Goal: Transaction & Acquisition: Purchase product/service

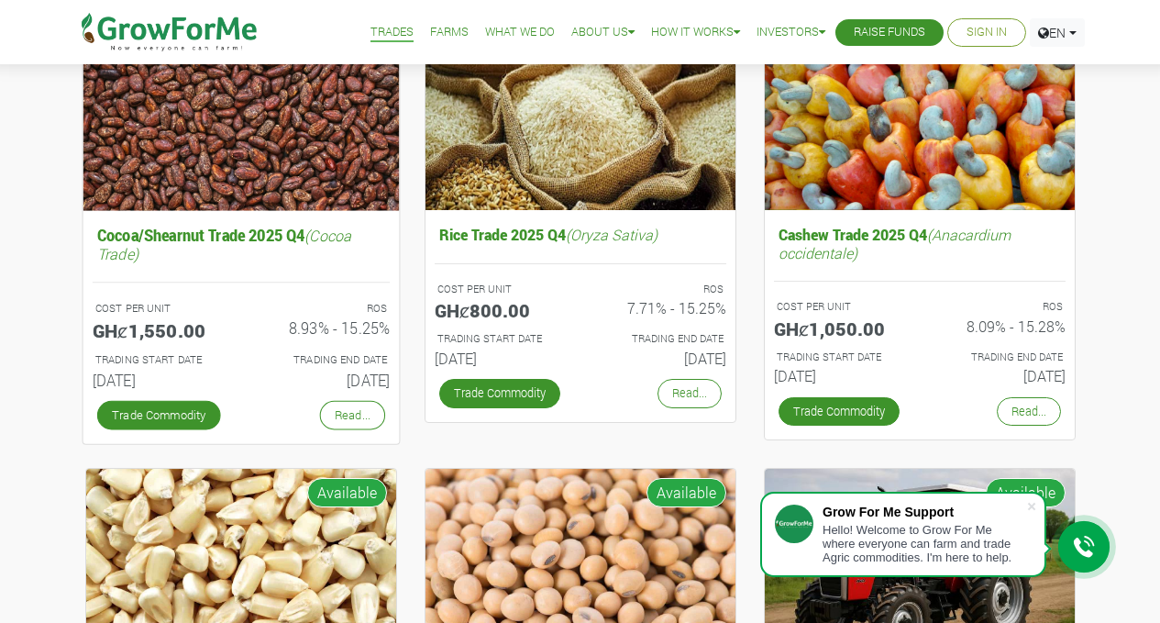
scroll to position [267, 0]
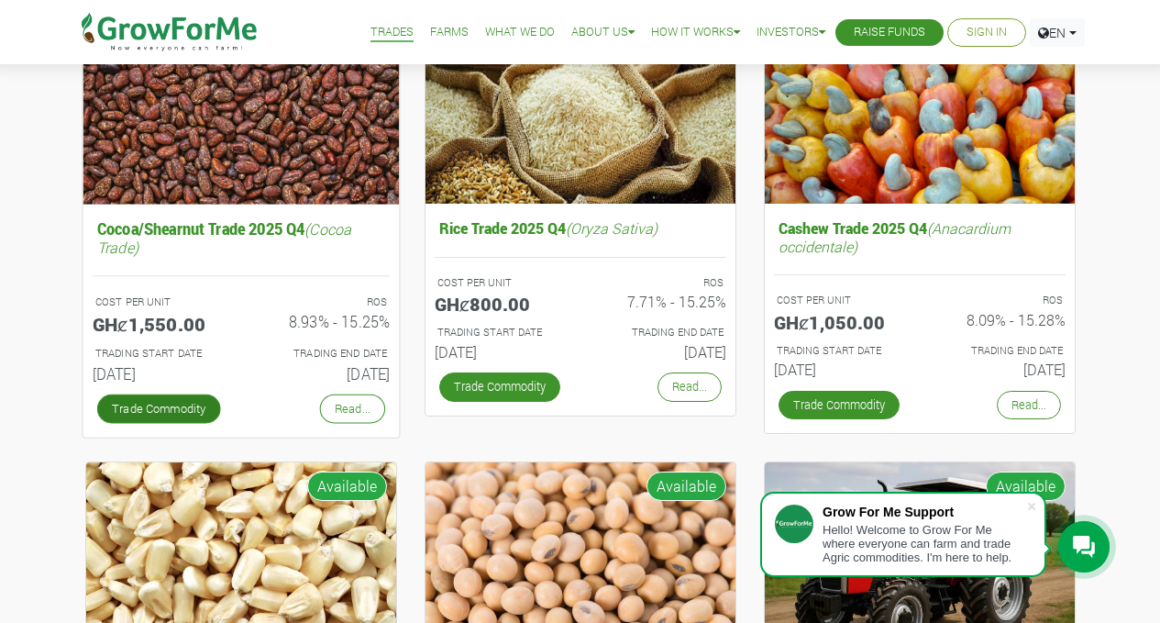
click at [138, 405] on link "Trade Commodity" at bounding box center [158, 407] width 124 height 29
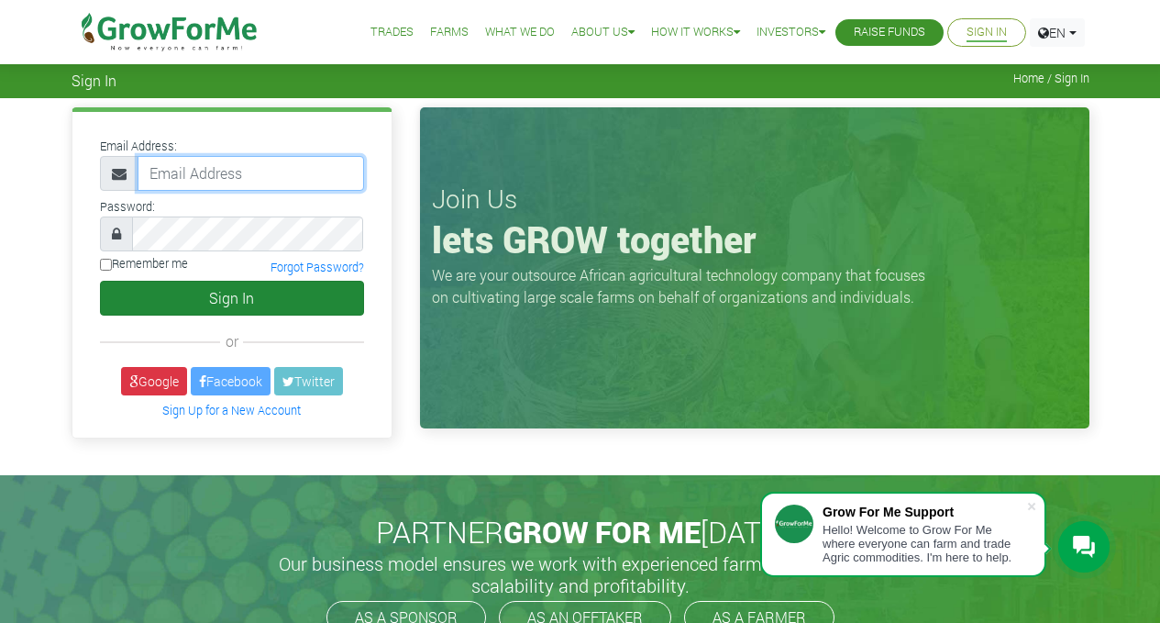
type input "dev@growforme.com"
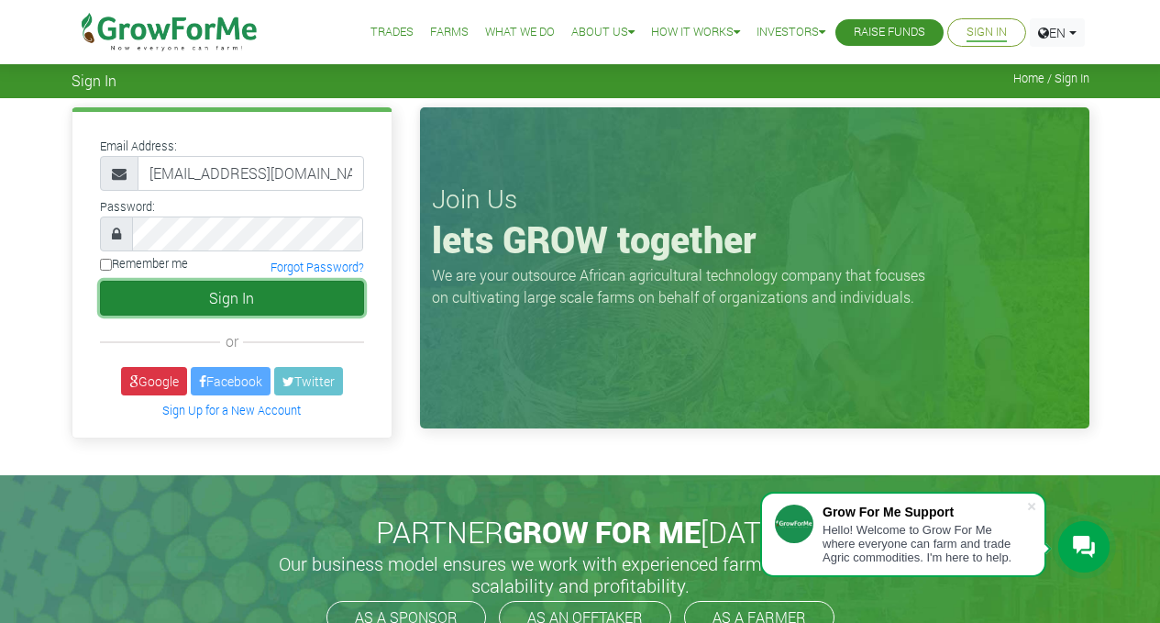
click at [242, 293] on button "Sign In" at bounding box center [232, 298] width 264 height 35
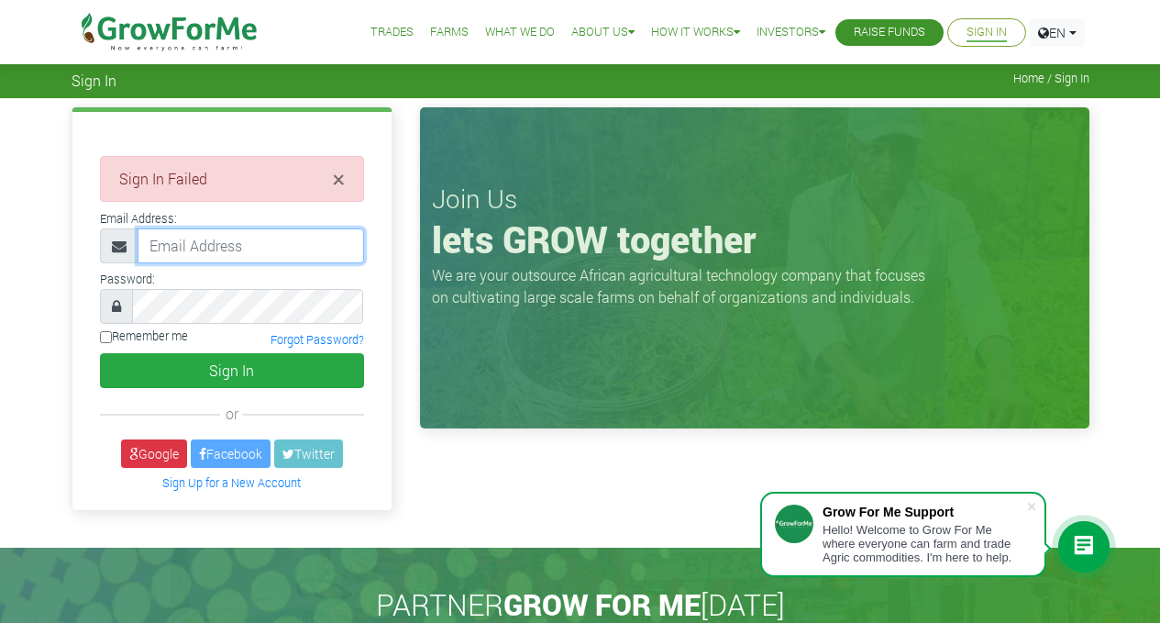
type input "dev@growforme.com"
click at [371, 31] on link "Trades" at bounding box center [392, 32] width 43 height 19
